Goal: Use online tool/utility: Utilize a website feature to perform a specific function

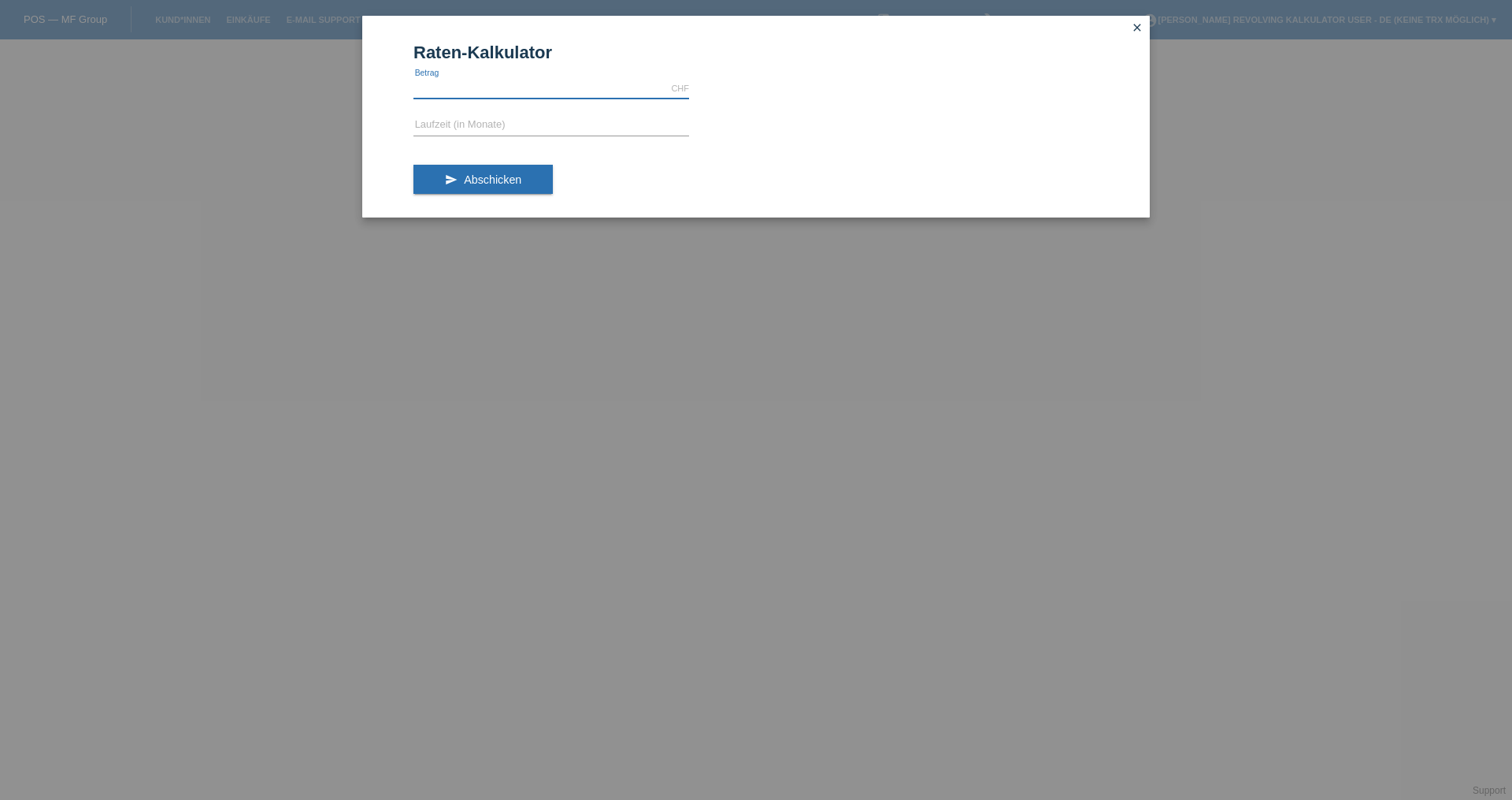
click at [435, 85] on input "text" at bounding box center [551, 88] width 276 height 19
type input "1657.50"
click at [429, 131] on input "text" at bounding box center [551, 126] width 276 height 19
type input "3"
click at [461, 176] on button "send Abschicken" at bounding box center [483, 179] width 139 height 30
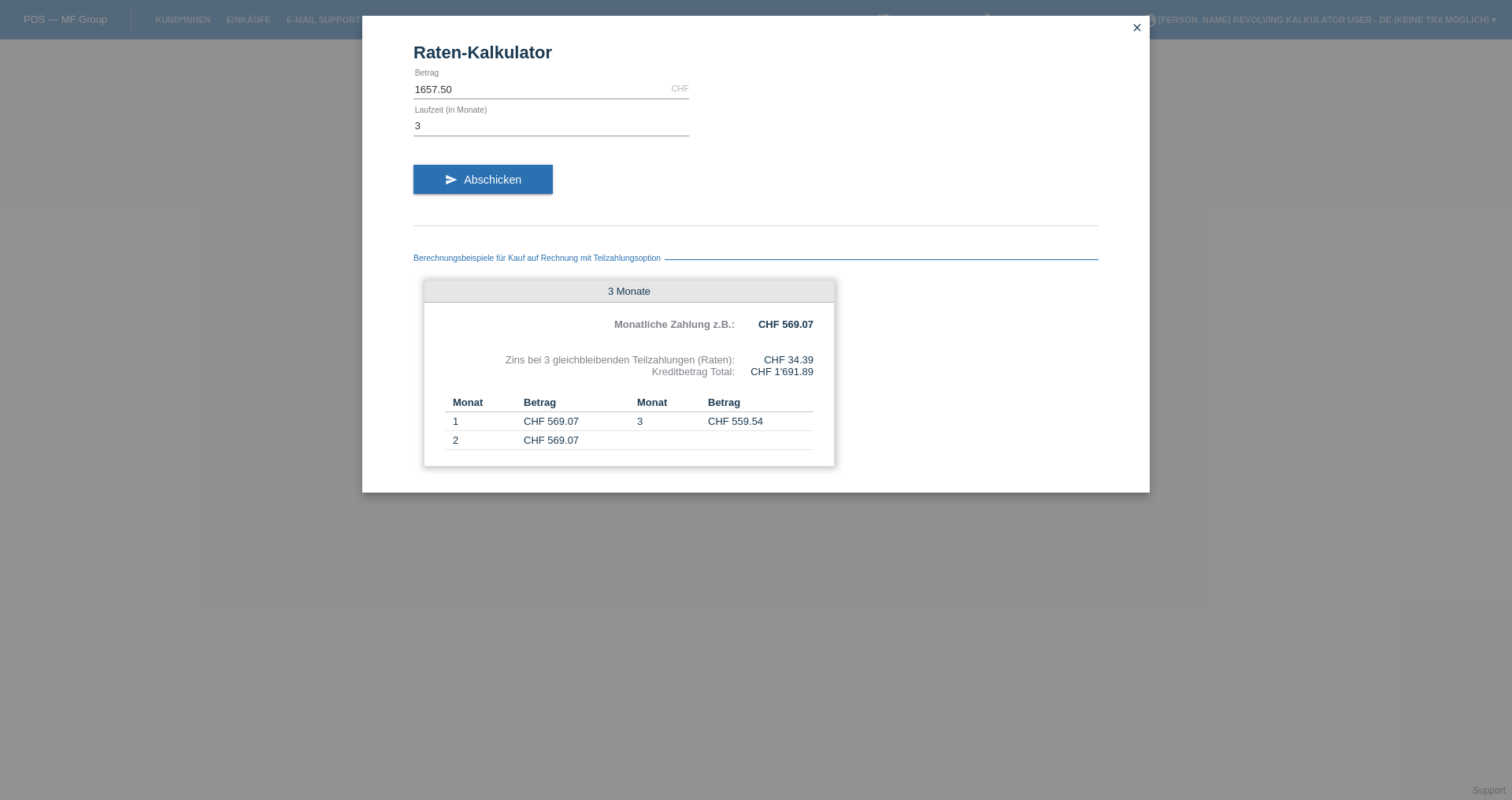
drag, startPoint x: 788, startPoint y: 360, endPoint x: 833, endPoint y: 363, distance: 45.1
click at [835, 361] on div "Berechnungsbeispiele für Kauf auf Rechnung mit Teilzahlungsoption 3 Monate Mona…" at bounding box center [756, 355] width 685 height 243
click at [819, 357] on div "3 Monate Monatliche Zahlung z.B.: CHF 569.07 Zins bei 3 gleichbleibenden Teilza…" at bounding box center [628, 372] width 411 height 187
click at [1512, 16] on div "Raten-Kalkulator 1657.50 CHF error [GEOGRAPHIC_DATA] 3 error Laufzeit (in Monat…" at bounding box center [756, 400] width 1512 height 800
